Goal: Task Accomplishment & Management: Use online tool/utility

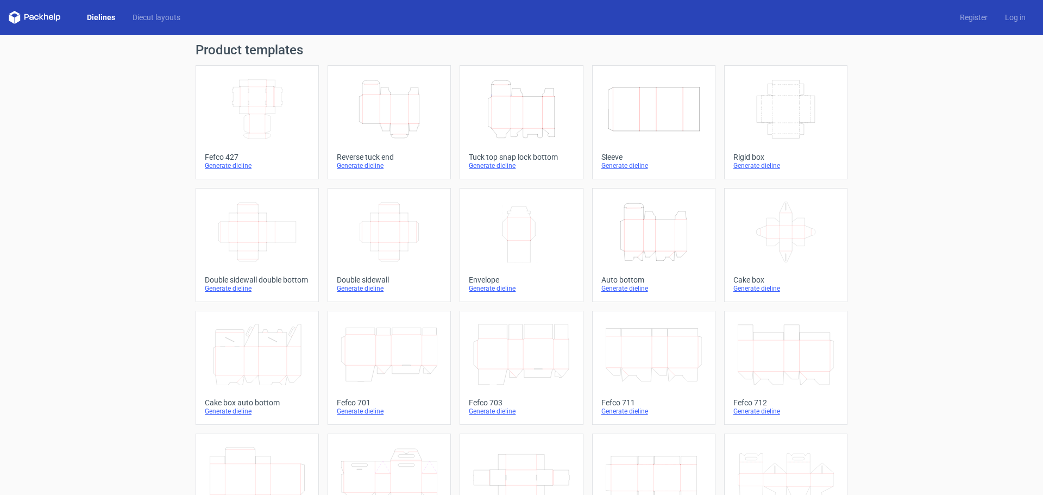
click at [532, 117] on icon "Height Depth Width" at bounding box center [521, 109] width 96 height 61
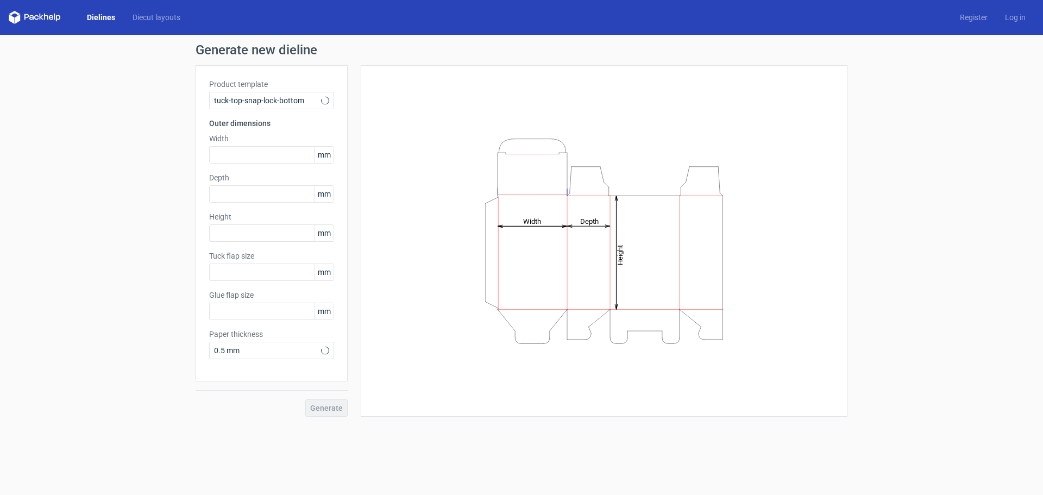
type input "15"
type input "10"
drag, startPoint x: 228, startPoint y: 153, endPoint x: 173, endPoint y: 152, distance: 54.9
click at [173, 152] on div "Generate new dieline Product template Tuck top snap lock bottom Outer dimension…" at bounding box center [521, 230] width 1043 height 391
type input "45"
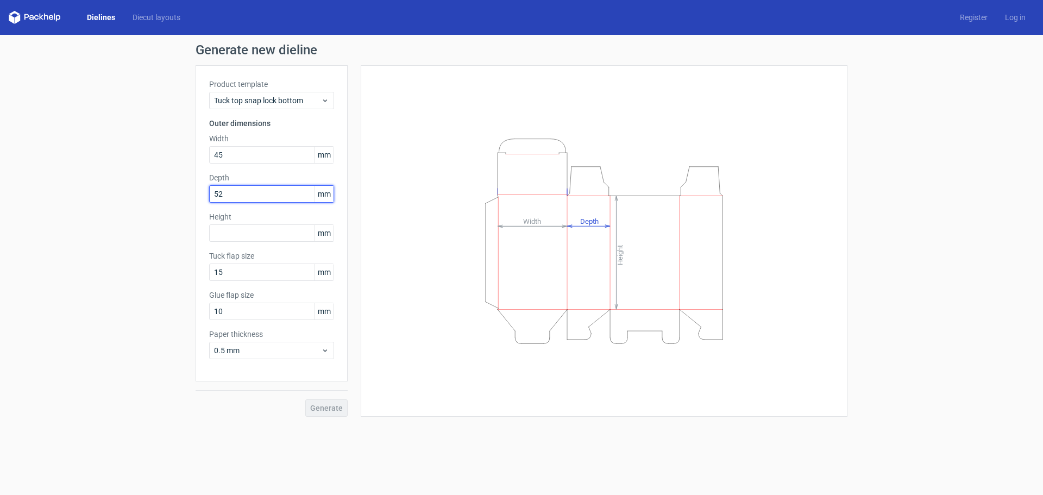
type input "52"
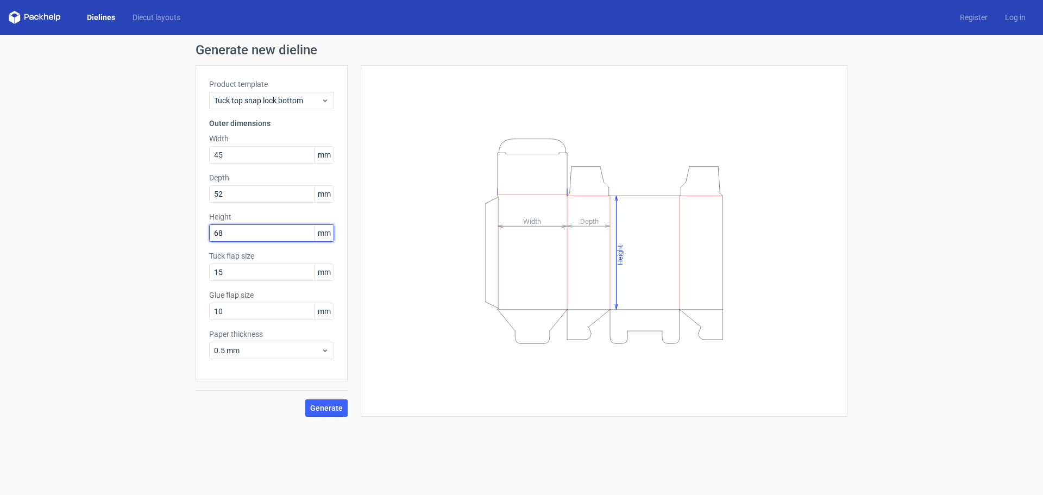
type input "68"
click at [330, 408] on span "Generate" at bounding box center [326, 408] width 33 height 8
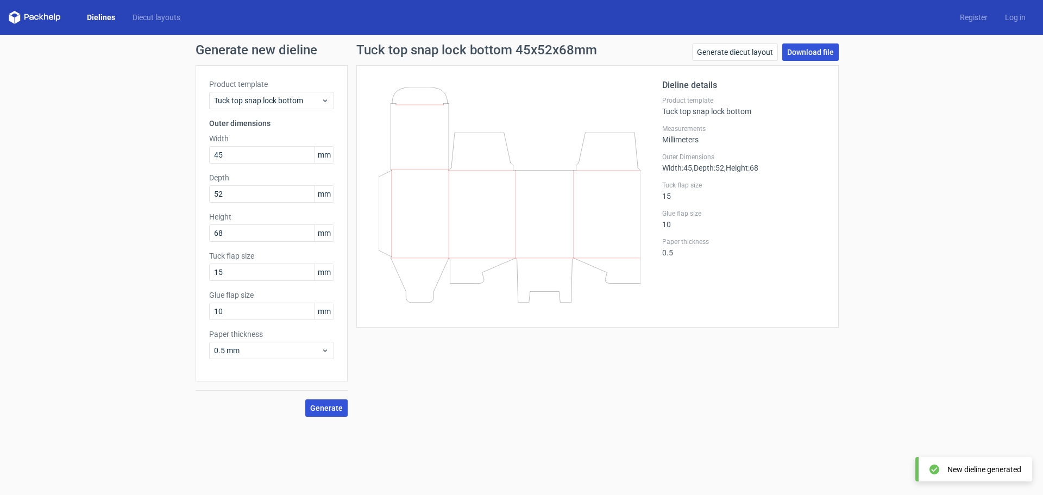
click at [811, 53] on link "Download file" at bounding box center [811, 51] width 57 height 17
